Goal: Find specific page/section: Find specific page/section

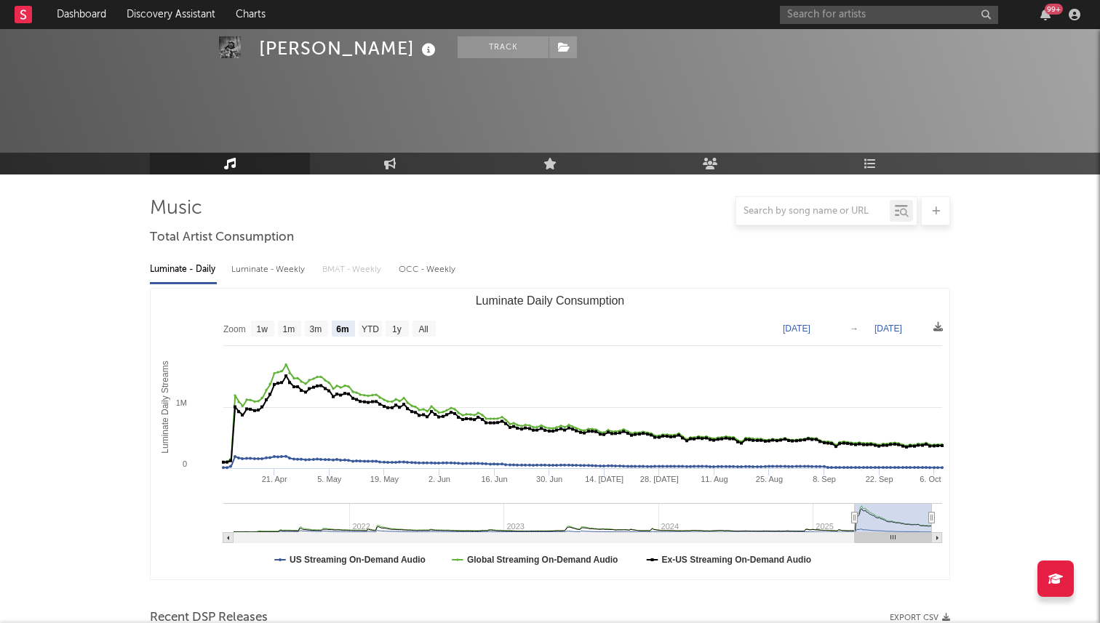
select select "6m"
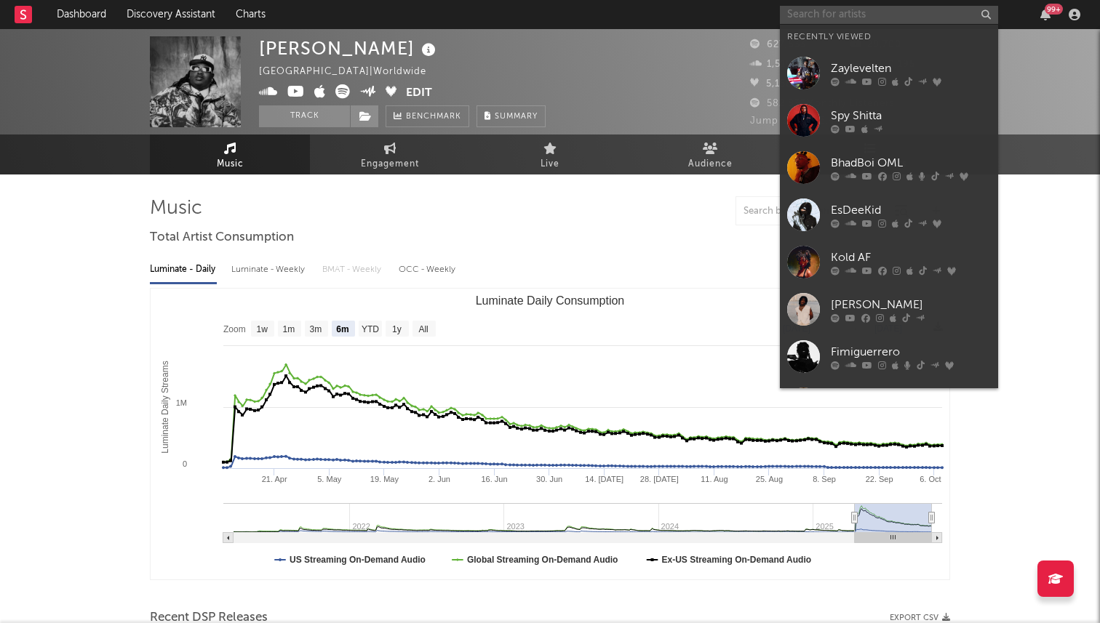
click at [863, 19] on input "text" at bounding box center [889, 15] width 218 height 18
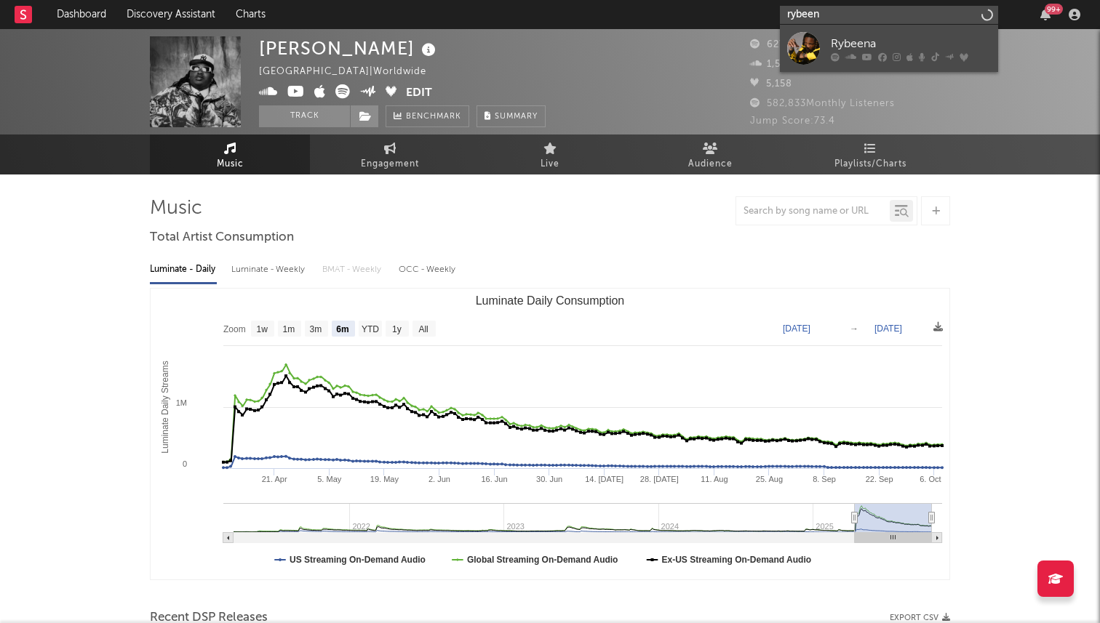
type input "rybeen"
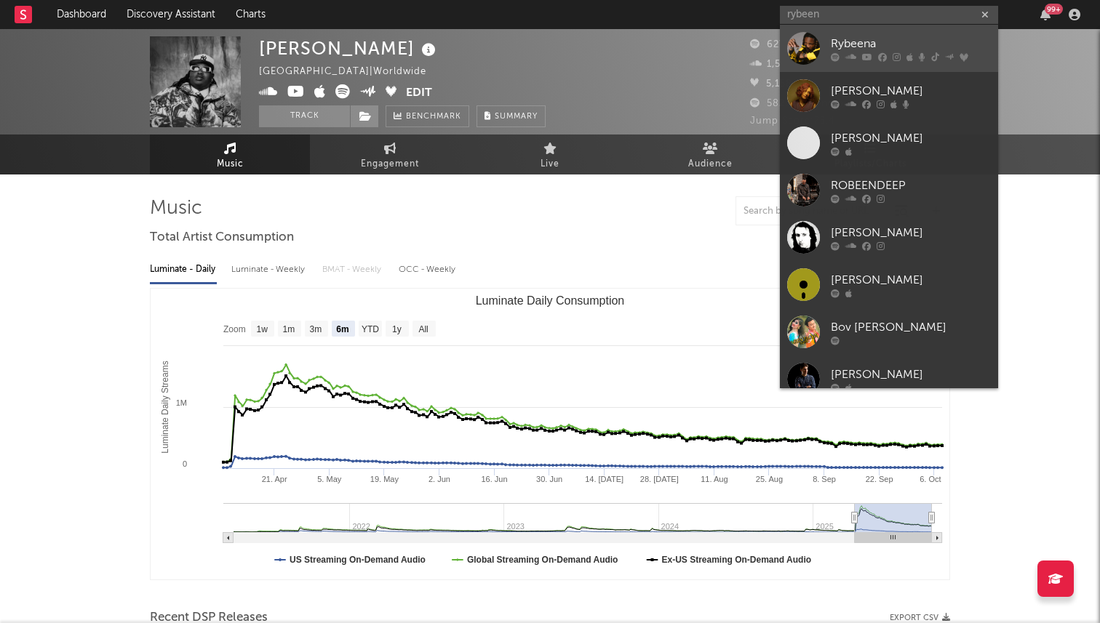
click at [849, 47] on div "Rybeena" at bounding box center [911, 43] width 160 height 17
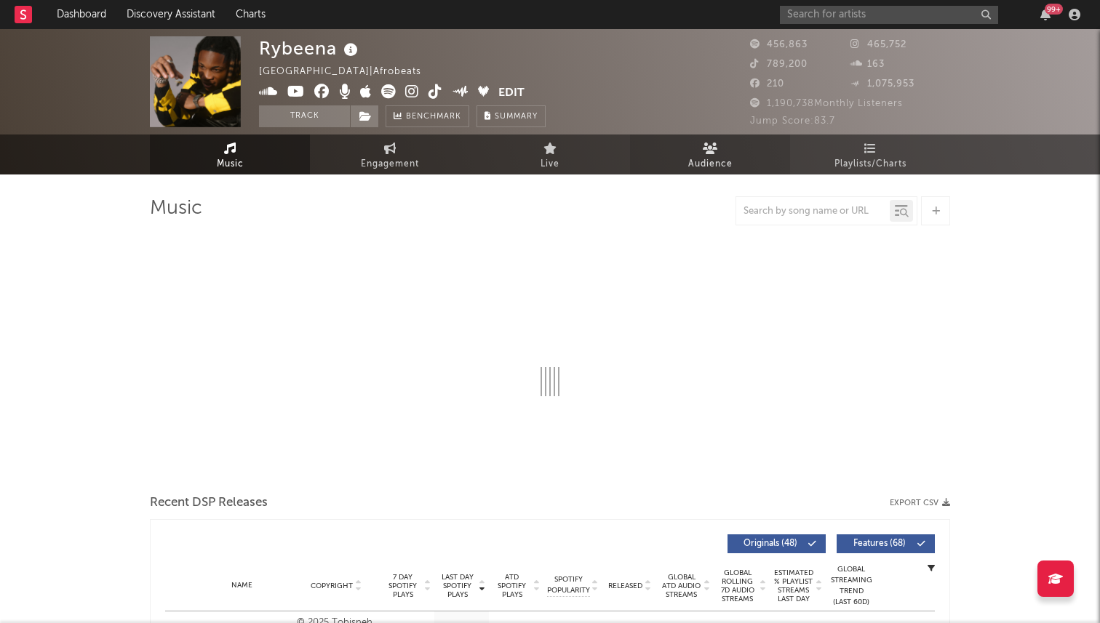
select select "6m"
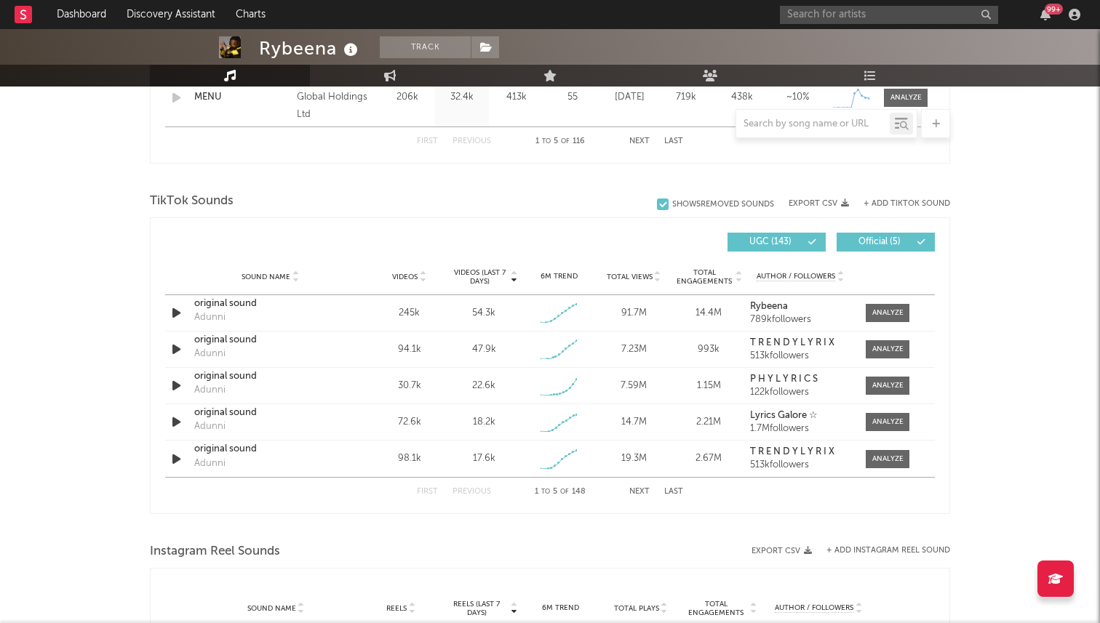
scroll to position [877, 0]
